Goal: Task Accomplishment & Management: Complete application form

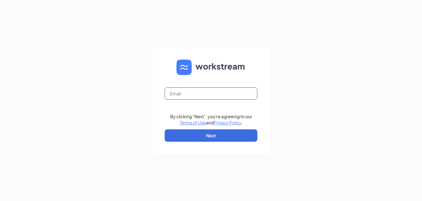
click at [206, 96] on input "text" at bounding box center [211, 93] width 93 height 12
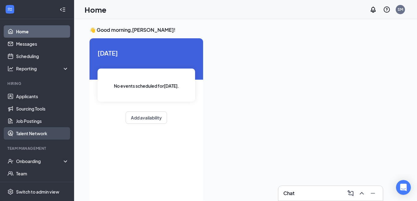
scroll to position [53, 0]
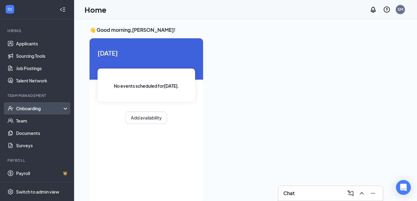
click at [28, 110] on div "Onboarding" at bounding box center [40, 108] width 48 height 6
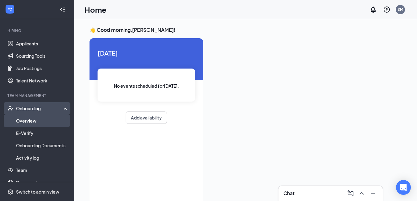
click at [27, 120] on link "Overview" at bounding box center [42, 121] width 53 height 12
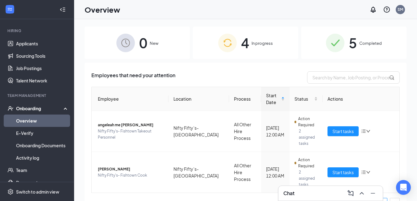
click at [264, 44] on span "In progress" at bounding box center [262, 43] width 21 height 6
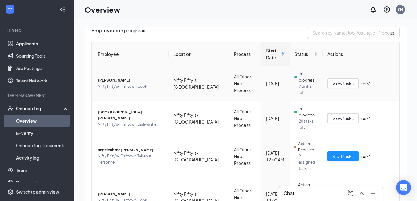
scroll to position [48, 0]
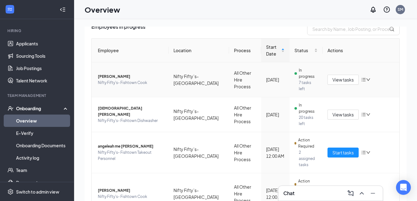
click at [363, 77] on icon "bars" at bounding box center [363, 79] width 5 height 5
click at [323, 86] on div "Stop process" at bounding box center [330, 87] width 67 height 6
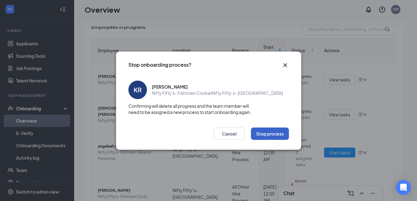
click at [272, 130] on button "Stop process" at bounding box center [270, 134] width 38 height 12
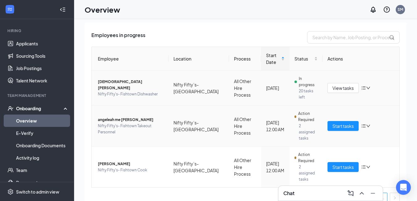
scroll to position [28, 0]
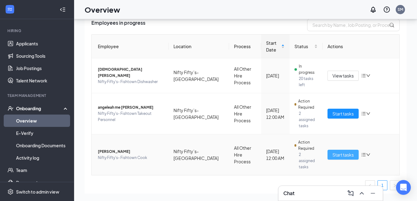
click at [348, 151] on span "Start tasks" at bounding box center [343, 154] width 21 height 7
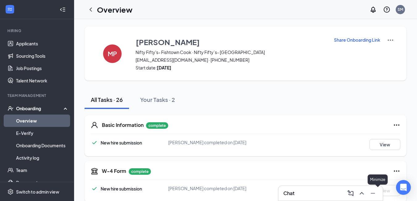
click at [375, 191] on icon "Minimize" at bounding box center [372, 193] width 7 height 7
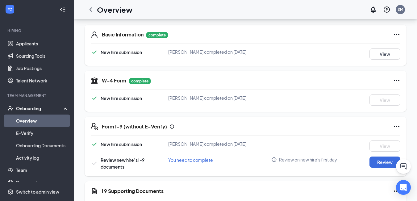
scroll to position [185, 0]
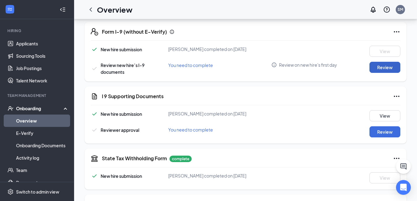
click at [388, 66] on button "Review" at bounding box center [385, 67] width 31 height 11
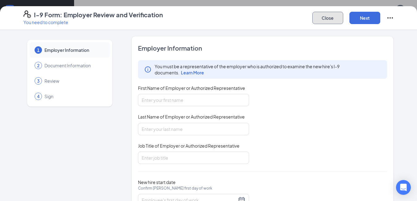
click at [325, 22] on button "Close" at bounding box center [328, 18] width 31 height 12
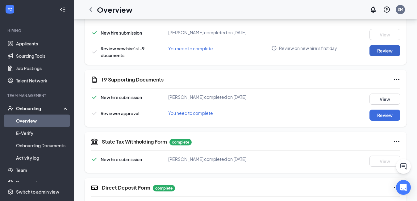
scroll to position [216, 0]
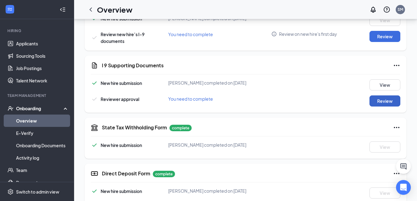
click at [395, 99] on button "Review" at bounding box center [385, 100] width 31 height 11
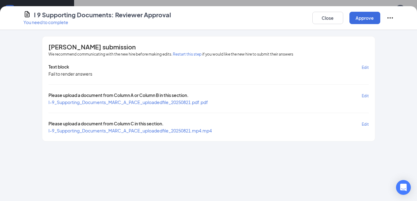
click at [182, 105] on span "I-9_Supporting_Documents_MARC_A_PACE_uploadedfile_20250821.pdf.pdf" at bounding box center [128, 102] width 160 height 6
click at [148, 128] on span "I-9_Supporting_Documents_MARC_A_PACE_uploadedfile_20250821.mp4.mp4" at bounding box center [129, 131] width 163 height 6
click at [366, 25] on div "Close Approve" at bounding box center [354, 17] width 82 height 15
click at [366, 18] on button "Approve" at bounding box center [365, 18] width 31 height 12
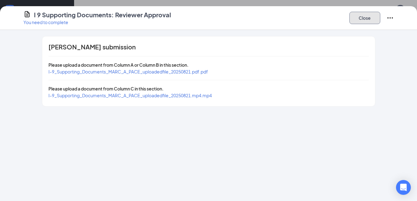
click at [364, 21] on button "Close" at bounding box center [365, 18] width 31 height 12
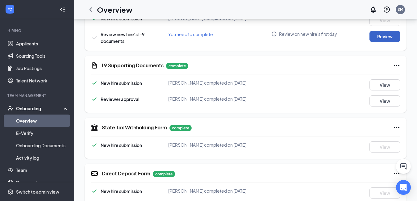
click at [375, 37] on button "Review" at bounding box center [385, 36] width 31 height 11
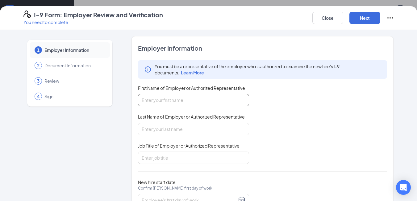
click at [150, 103] on input "First Name of Employer or Authorized Representative" at bounding box center [193, 100] width 111 height 12
type input "[PERSON_NAME]"
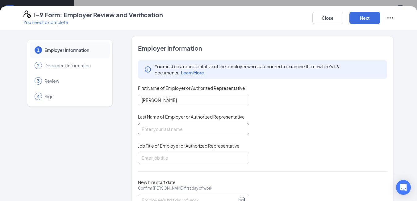
click at [183, 128] on input "Last Name of Employer or Authorized Representative" at bounding box center [193, 129] width 111 height 12
type input "Mellon"
click at [173, 155] on input "Job Title of Employer or Authorized Representative" at bounding box center [193, 158] width 111 height 12
type input "Hiring Manager"
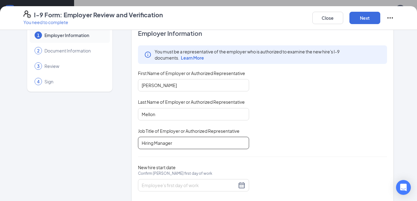
scroll to position [27, 0]
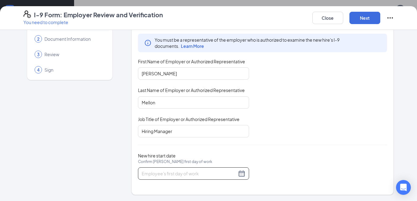
click at [240, 175] on div at bounding box center [194, 173] width 104 height 7
click at [240, 173] on div at bounding box center [194, 173] width 104 height 7
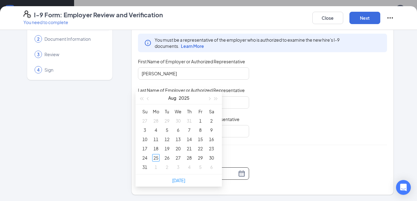
scroll to position [309, 0]
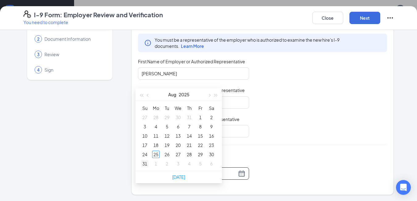
type input "[DATE]"
click at [146, 165] on div "31" at bounding box center [144, 163] width 7 height 7
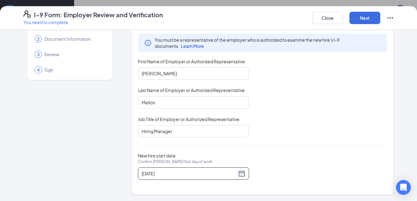
scroll to position [556, 0]
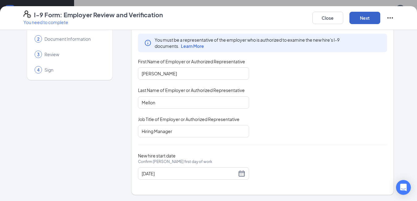
click at [356, 17] on button "Next" at bounding box center [365, 18] width 31 height 12
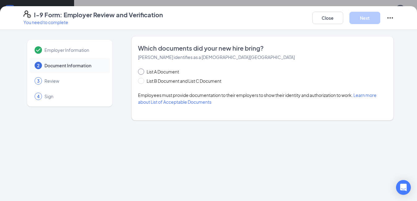
click at [142, 69] on input "List A Document" at bounding box center [140, 71] width 4 height 4
radio input "true"
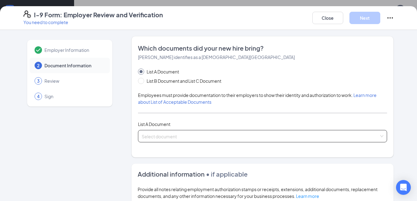
click at [171, 135] on input "search" at bounding box center [261, 134] width 238 height 9
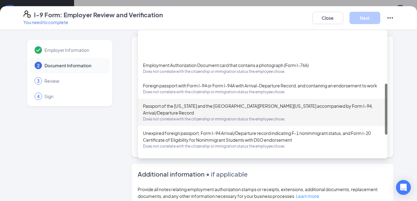
scroll to position [124, 0]
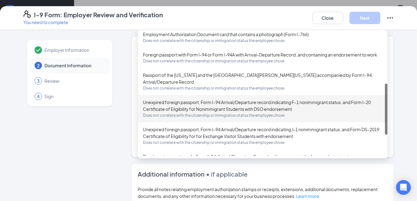
click at [115, 128] on div "Employer Information 2 Document Information 3 Review 4 Sign Which documents did…" at bounding box center [208, 177] width 371 height 283
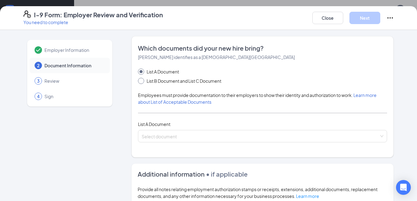
click at [158, 79] on span "List B Document and List C Document" at bounding box center [184, 81] width 80 height 7
click at [142, 79] on input "List B Document and List C Document" at bounding box center [140, 80] width 4 height 4
radio input "true"
radio input "false"
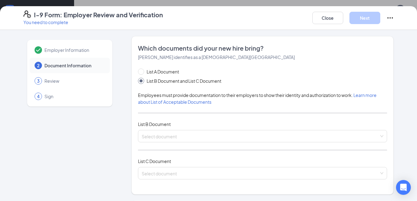
click at [161, 129] on div "List A Document List B Document and List C Document Employees must provide docu…" at bounding box center [263, 127] width 250 height 119
click at [158, 134] on input "search" at bounding box center [261, 134] width 238 height 9
click at [162, 133] on input "search" at bounding box center [261, 134] width 238 height 9
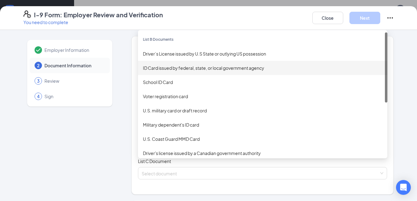
click at [166, 68] on div "ID Card issued by federal, state, or local government agency" at bounding box center [263, 68] width 240 height 7
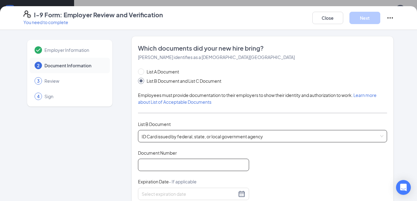
click at [165, 164] on input "Document Number" at bounding box center [193, 165] width 111 height 12
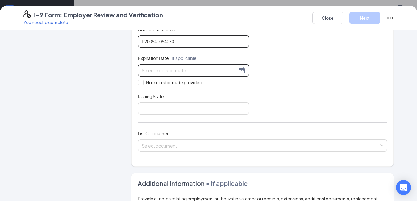
type input "P200541054070"
click at [230, 69] on input at bounding box center [189, 70] width 95 height 7
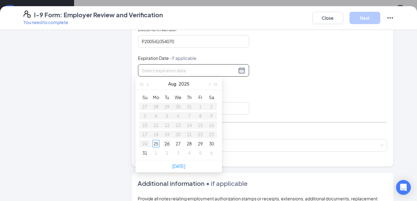
type input "[DATE]"
click at [180, 81] on button "2025" at bounding box center [184, 84] width 11 height 12
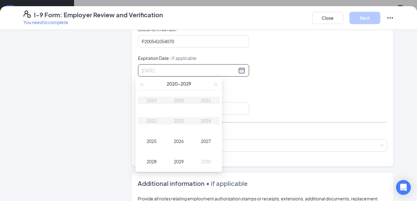
type input "[DATE]"
click at [207, 163] on div "2030" at bounding box center [206, 161] width 19 height 7
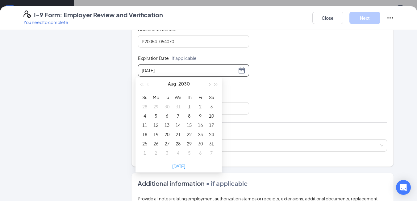
type input "[DATE]"
click at [171, 83] on button "Aug" at bounding box center [172, 84] width 8 height 12
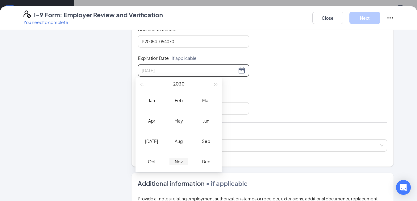
type input "[DATE]"
click at [178, 159] on div "Nov" at bounding box center [179, 161] width 19 height 7
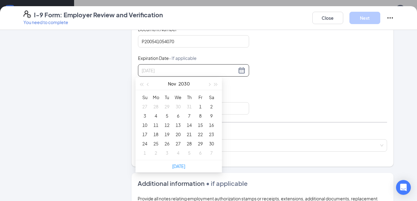
type input "[DATE]"
click at [190, 114] on div "7" at bounding box center [189, 115] width 7 height 7
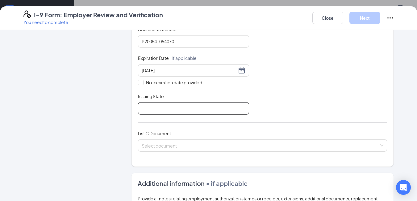
click at [150, 112] on input "Issuing State" at bounding box center [193, 108] width 111 height 12
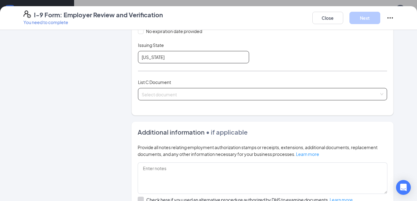
scroll to position [185, 0]
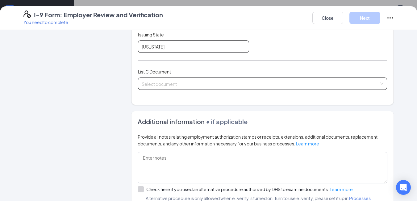
type input "[US_STATE]"
click at [203, 85] on input "search" at bounding box center [261, 82] width 238 height 9
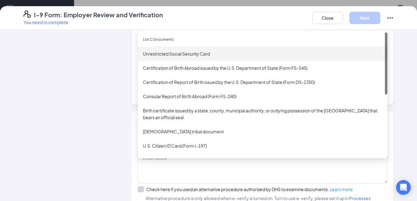
click at [163, 51] on div "Unrestricted Social Security Card" at bounding box center [263, 53] width 240 height 7
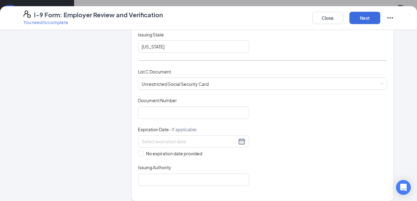
click at [135, 153] on div "Which documents did your new hire bring? [PERSON_NAME] identifies as a [DEMOGRA…" at bounding box center [263, 26] width 262 height 350
click at [138, 153] on input "No expiration date provided" at bounding box center [140, 153] width 4 height 4
checkbox input "true"
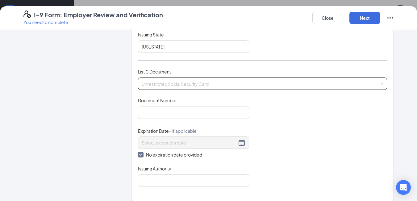
click at [178, 89] on div "Unrestricted Social Security Card Unrestricted Social Security Card Certificati…" at bounding box center [263, 84] width 250 height 12
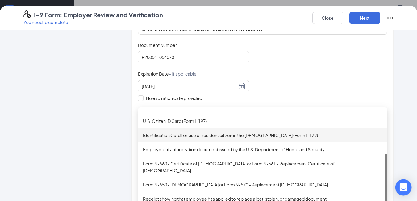
scroll to position [124, 0]
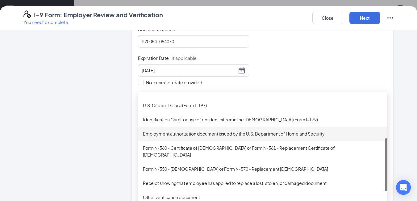
drag, startPoint x: 382, startPoint y: 165, endPoint x: 381, endPoint y: 129, distance: 35.2
click at [381, 129] on div "[DEMOGRAPHIC_DATA] tribal document [DEMOGRAPHIC_DATA] Citizen ID Card (Form I-1…" at bounding box center [263, 165] width 250 height 162
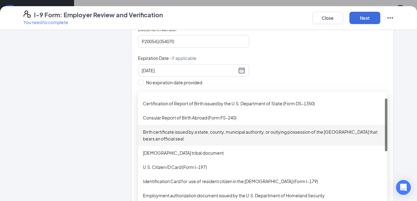
scroll to position [0, 0]
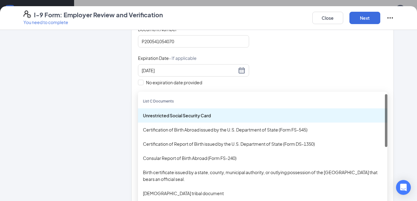
click at [173, 116] on div "Unrestricted Social Security Card" at bounding box center [263, 115] width 240 height 7
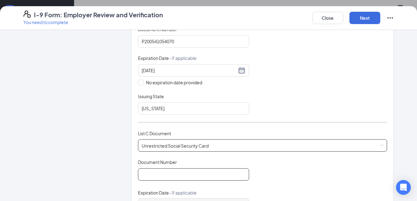
drag, startPoint x: 164, startPoint y: 176, endPoint x: 167, endPoint y: 161, distance: 15.4
click at [164, 176] on input "Document Number" at bounding box center [193, 174] width 111 height 12
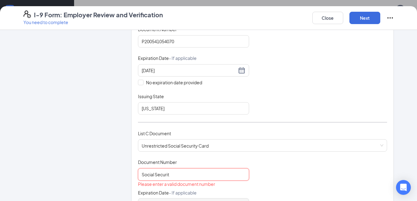
type input "Social Security"
click at [190, 177] on input "Social Security" at bounding box center [193, 174] width 111 height 12
click at [178, 173] on input "Social Security" at bounding box center [193, 174] width 111 height 12
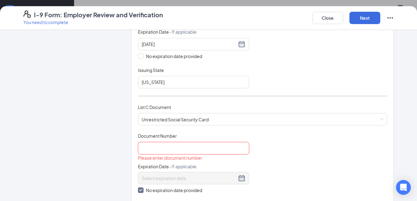
scroll to position [185, 0]
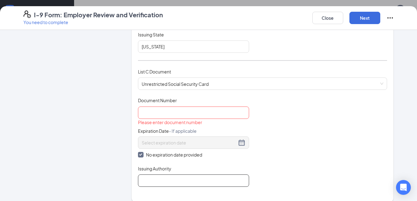
click at [156, 177] on input "Issuing Authority" at bounding box center [193, 180] width 111 height 12
paste input "Social Security"
type input "Social Security"
click at [165, 110] on input "Document Number" at bounding box center [193, 113] width 111 height 12
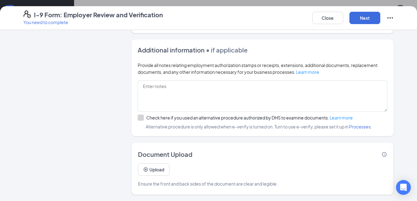
scroll to position [568, 0]
type input "201821810"
click at [154, 170] on button "Upload" at bounding box center [153, 169] width 31 height 12
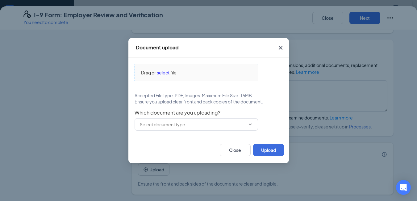
click at [166, 71] on span "select" at bounding box center [163, 72] width 13 height 7
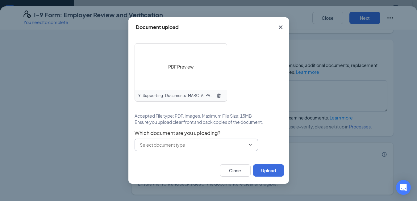
click at [163, 141] on span at bounding box center [197, 145] width 124 height 12
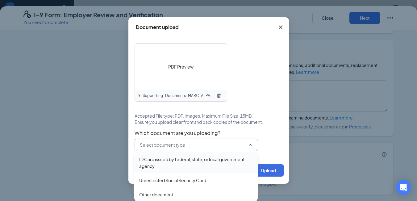
click at [169, 164] on div "ID Card issued by federal, state, or local government agency" at bounding box center [196, 163] width 114 height 14
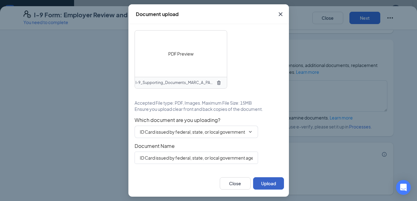
click at [257, 184] on button "Upload" at bounding box center [268, 183] width 31 height 12
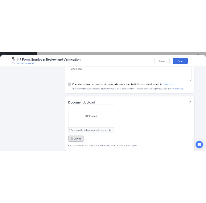
scroll to position [412, 0]
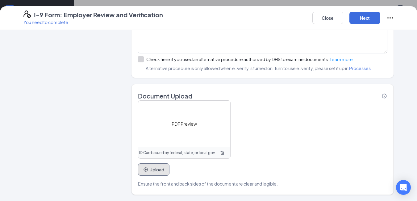
click at [148, 170] on button "Upload" at bounding box center [153, 169] width 31 height 12
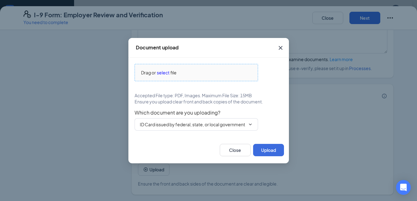
click at [158, 74] on span "select" at bounding box center [163, 72] width 13 height 7
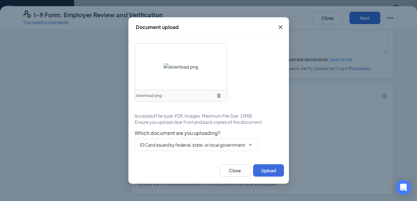
click at [220, 94] on icon "TrashOutline" at bounding box center [219, 96] width 4 height 4
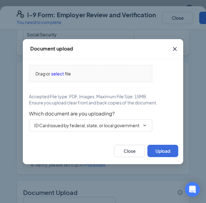
scroll to position [575, 0]
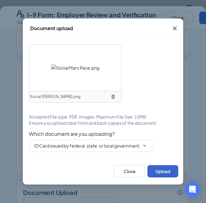
click at [165, 176] on button "Upload" at bounding box center [163, 172] width 31 height 12
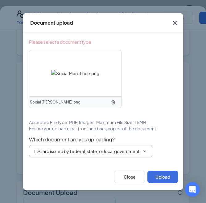
click at [45, 150] on input "ID Card issued by federal, state, or local government agency" at bounding box center [87, 151] width 106 height 7
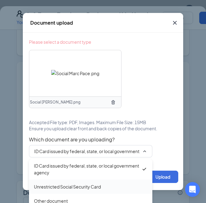
click at [44, 183] on div "Unrestricted Social Security Card" at bounding box center [91, 187] width 124 height 14
type input "Unrestricted Social Security Card"
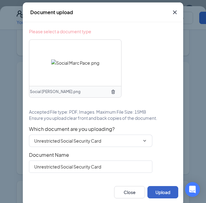
click at [156, 192] on button "Upload" at bounding box center [163, 193] width 31 height 12
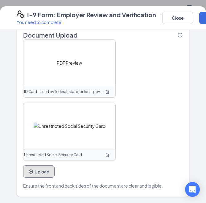
scroll to position [606, 0]
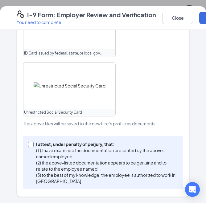
click at [28, 143] on input "I attest, under penalty of [PERSON_NAME], that: (1) I have examined the documen…" at bounding box center [30, 144] width 4 height 4
checkbox input "true"
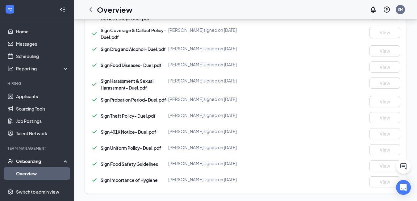
scroll to position [568, 0]
click at [93, 10] on icon "ChevronLeft" at bounding box center [90, 9] width 7 height 7
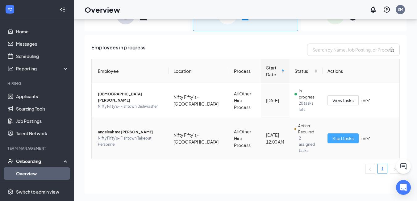
click at [334, 135] on span "Start tasks" at bounding box center [343, 138] width 21 height 7
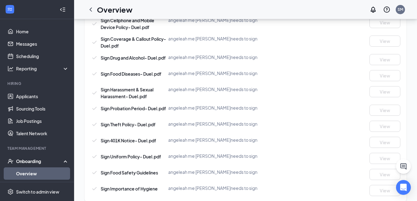
scroll to position [568, 0]
